Goal: Transaction & Acquisition: Download file/media

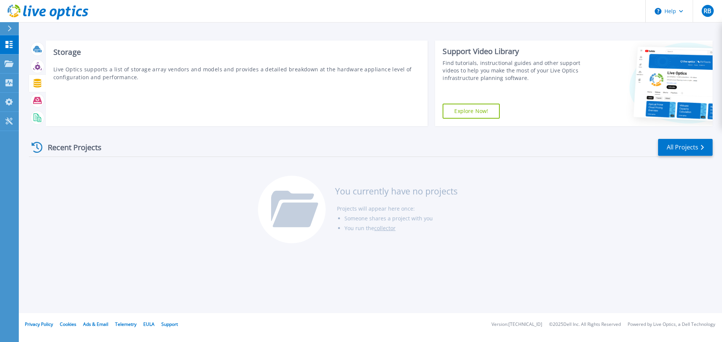
click at [38, 82] on icon at bounding box center [37, 83] width 8 height 9
click at [38, 84] on icon at bounding box center [37, 83] width 9 height 9
click at [39, 81] on icon at bounding box center [37, 83] width 8 height 9
click at [35, 81] on icon at bounding box center [37, 83] width 8 height 9
click at [36, 85] on icon at bounding box center [37, 83] width 8 height 9
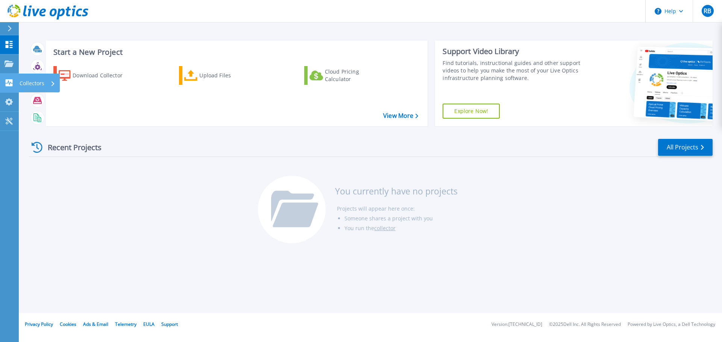
click at [33, 83] on p "Collectors" at bounding box center [32, 84] width 25 height 20
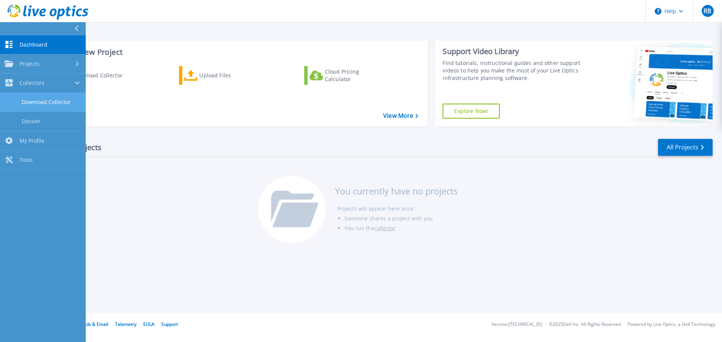
click at [56, 102] on link "Download Collector" at bounding box center [43, 102] width 86 height 19
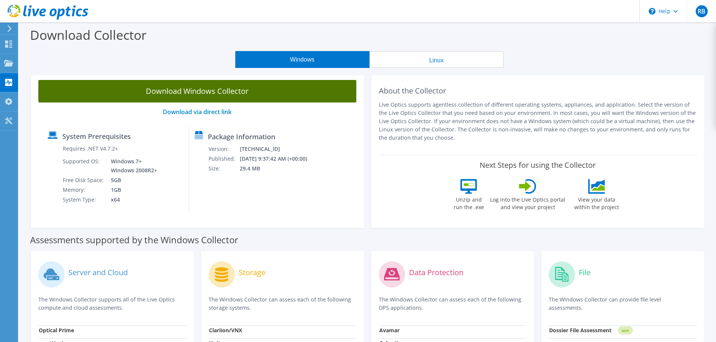
click at [211, 97] on link "Download Windows Collector" at bounding box center [197, 91] width 318 height 23
